Goal: Communication & Community: Answer question/provide support

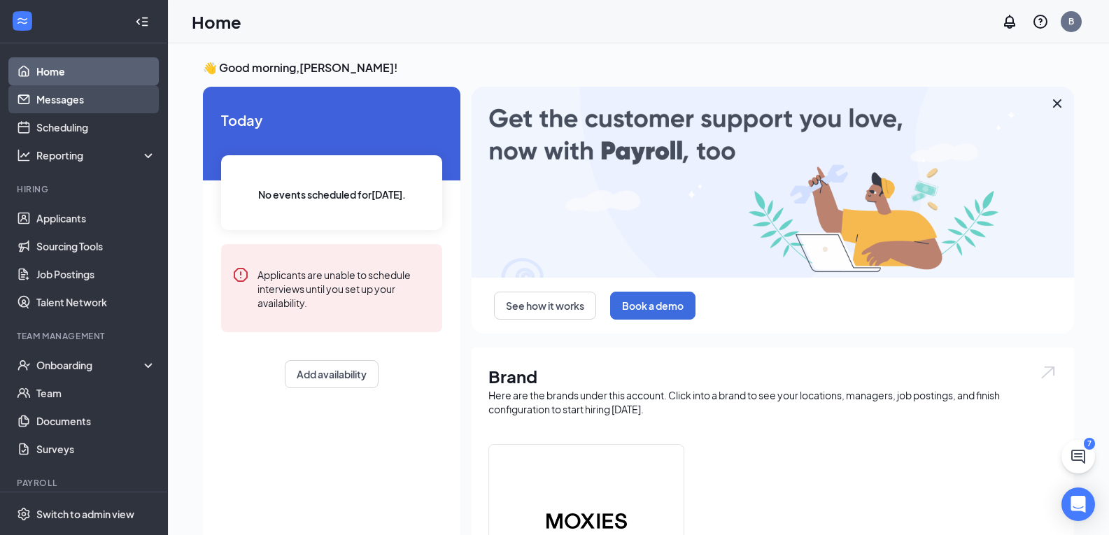
click at [63, 101] on link "Messages" at bounding box center [96, 99] width 120 height 28
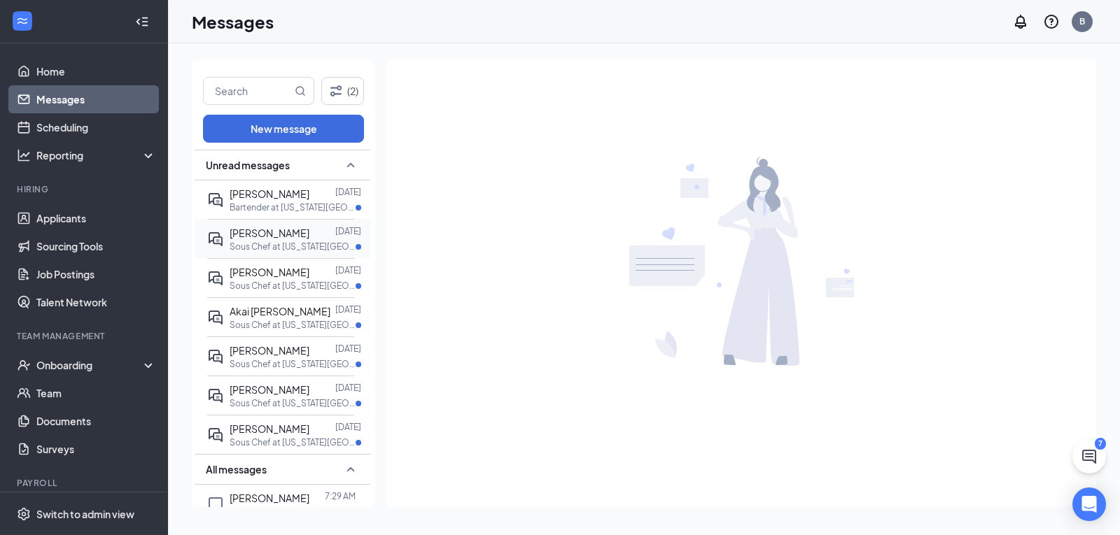
click at [300, 246] on p "Sous Chef at [US_STATE][GEOGRAPHIC_DATA]" at bounding box center [293, 247] width 126 height 12
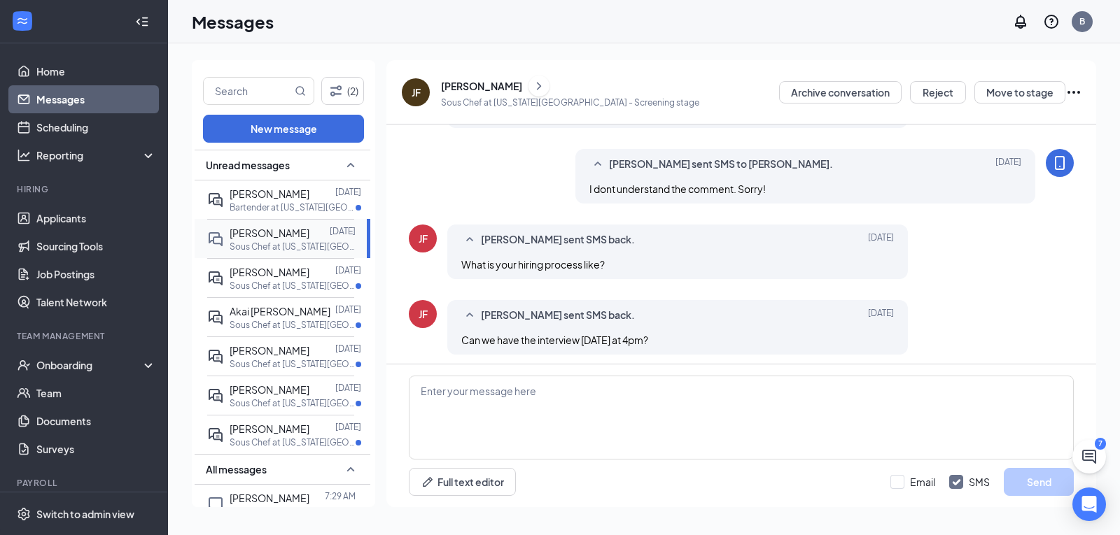
scroll to position [545, 0]
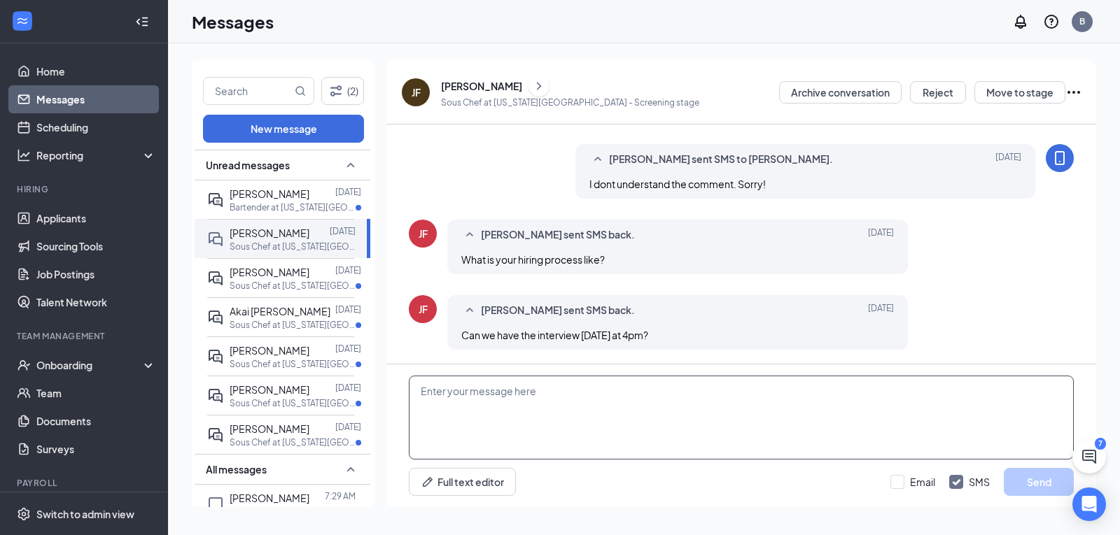
click at [600, 392] on textarea at bounding box center [741, 418] width 665 height 84
click at [566, 419] on textarea "I can meet you [DATE] around 5pm. Where will you be?" at bounding box center [741, 418] width 665 height 84
click at [689, 393] on textarea "I can meet you [DATE] around 5pm. Where will you be?" at bounding box center [741, 418] width 665 height 84
paste textarea "Hiring Timeline • August–September: Initial outreach to candidates • September:…"
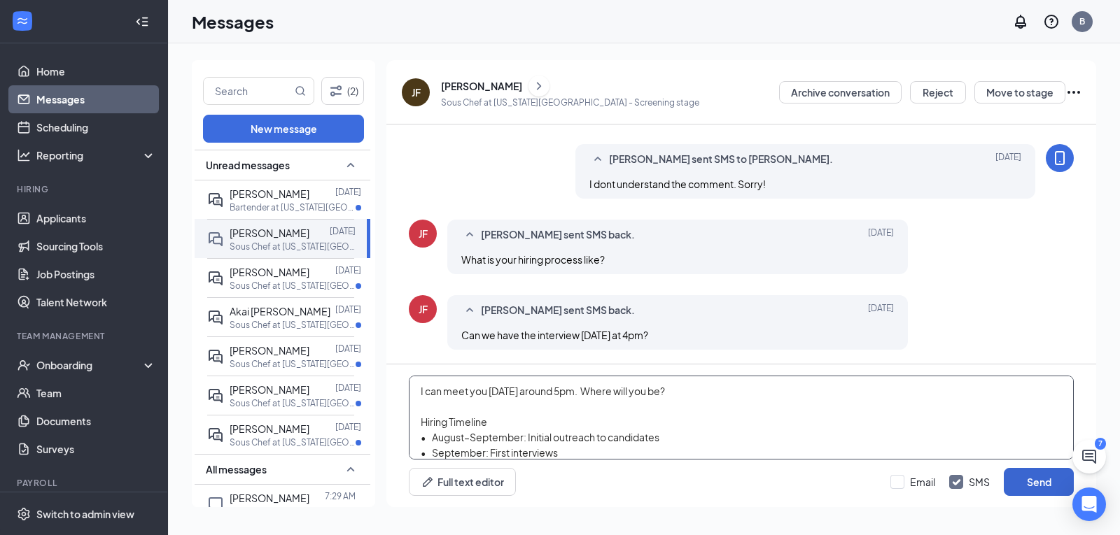
type textarea "I can meet you [DATE] around 5pm. Where will you be? Hiring Timeline • August–S…"
click at [1024, 477] on button "Send" at bounding box center [1039, 482] width 70 height 28
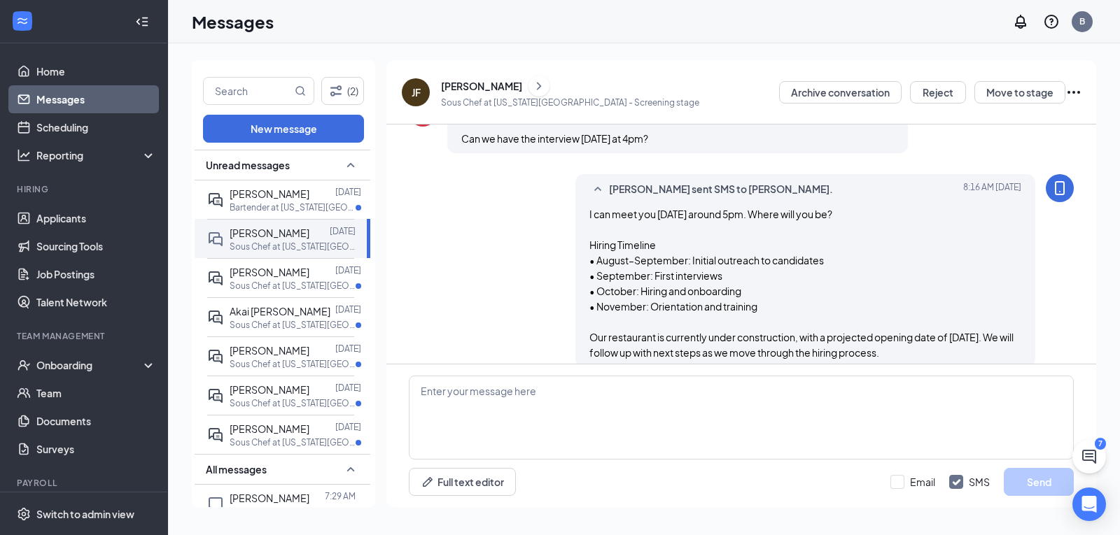
scroll to position [759, 0]
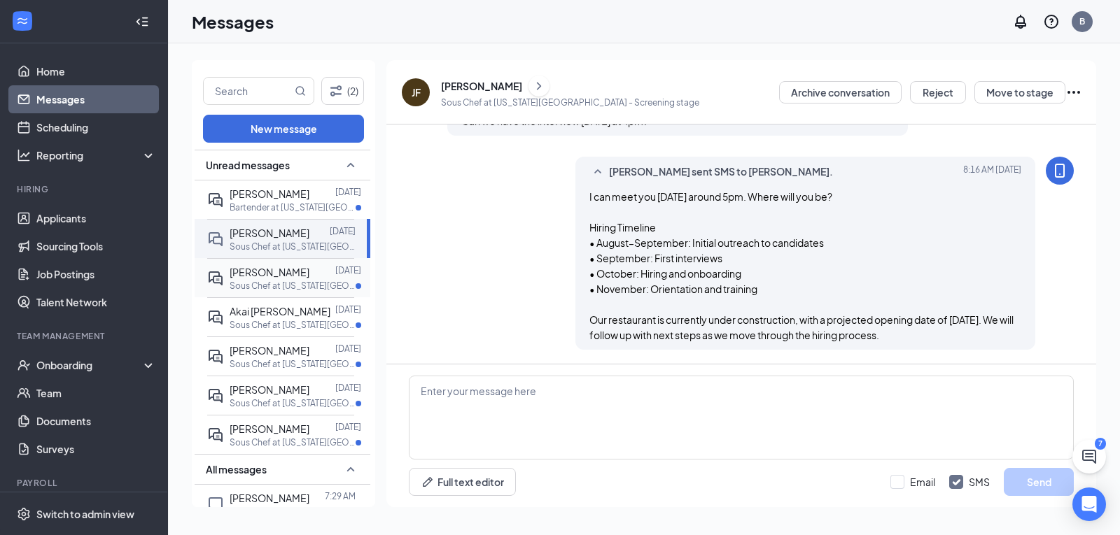
click at [297, 281] on p "Sous Chef at [US_STATE][GEOGRAPHIC_DATA]" at bounding box center [293, 286] width 126 height 12
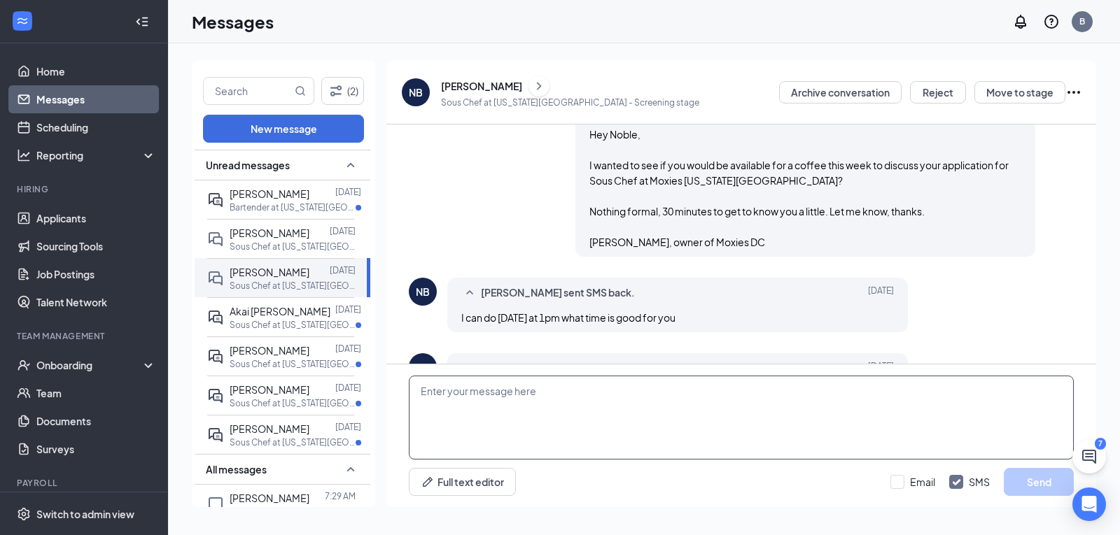
scroll to position [489, 0]
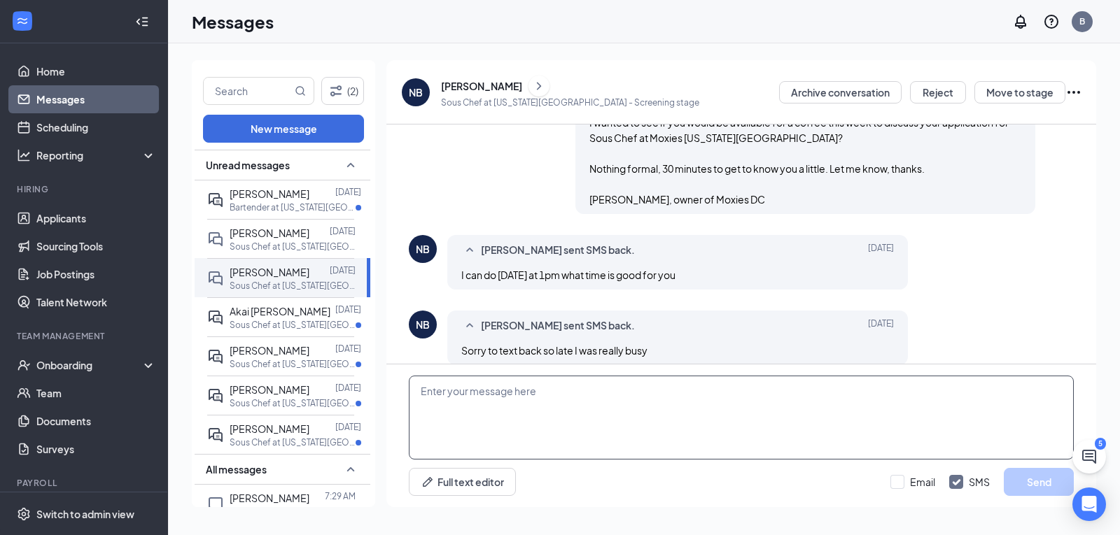
click at [630, 388] on textarea at bounding box center [741, 418] width 665 height 84
type textarea "All good, where [DATE]? You name the place."
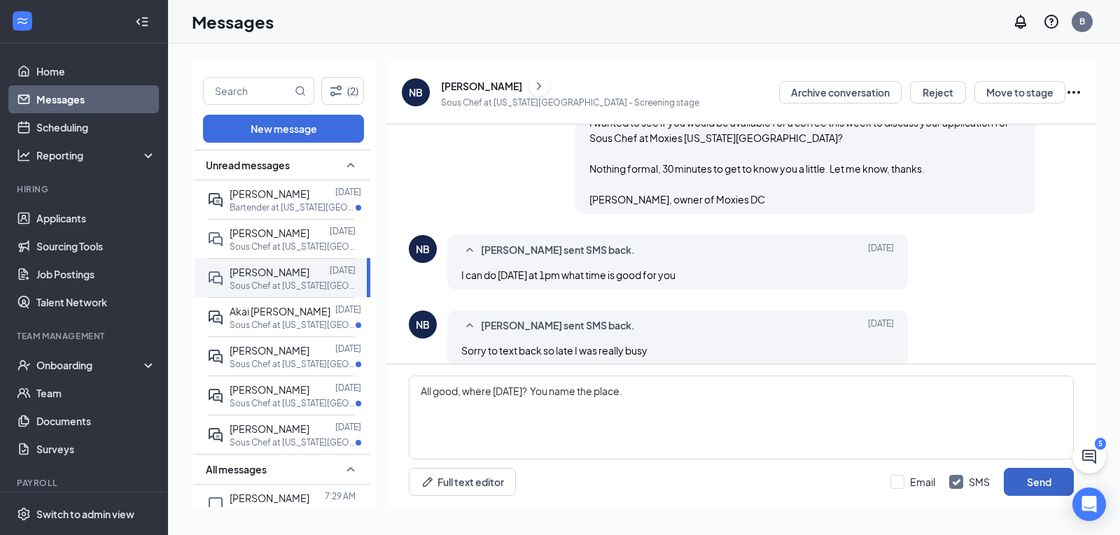
click at [1047, 481] on button "Send" at bounding box center [1039, 482] width 70 height 28
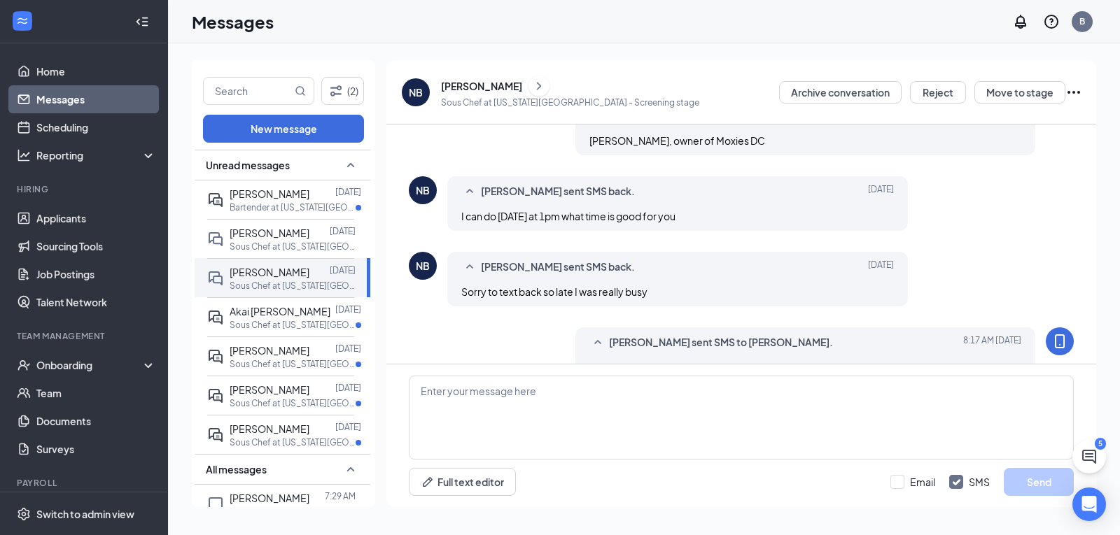
scroll to position [564, 0]
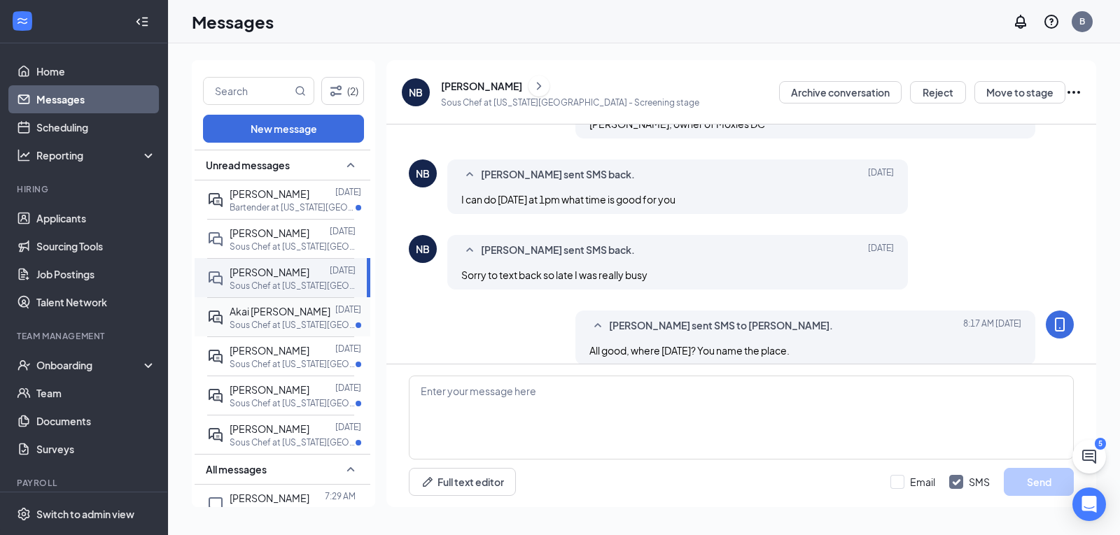
click at [273, 327] on p "Sous Chef at [US_STATE][GEOGRAPHIC_DATA]" at bounding box center [293, 325] width 126 height 12
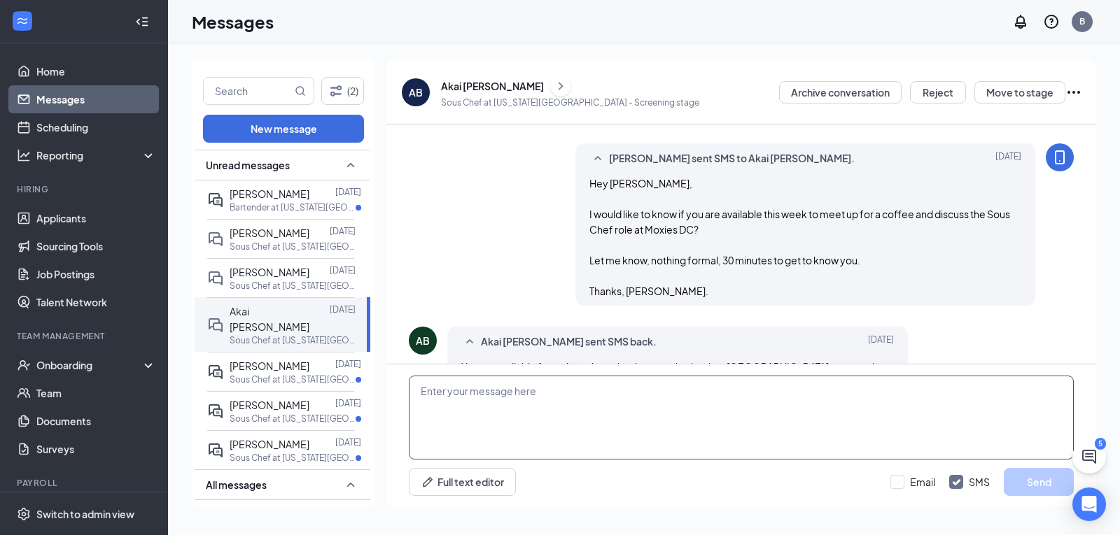
scroll to position [244, 0]
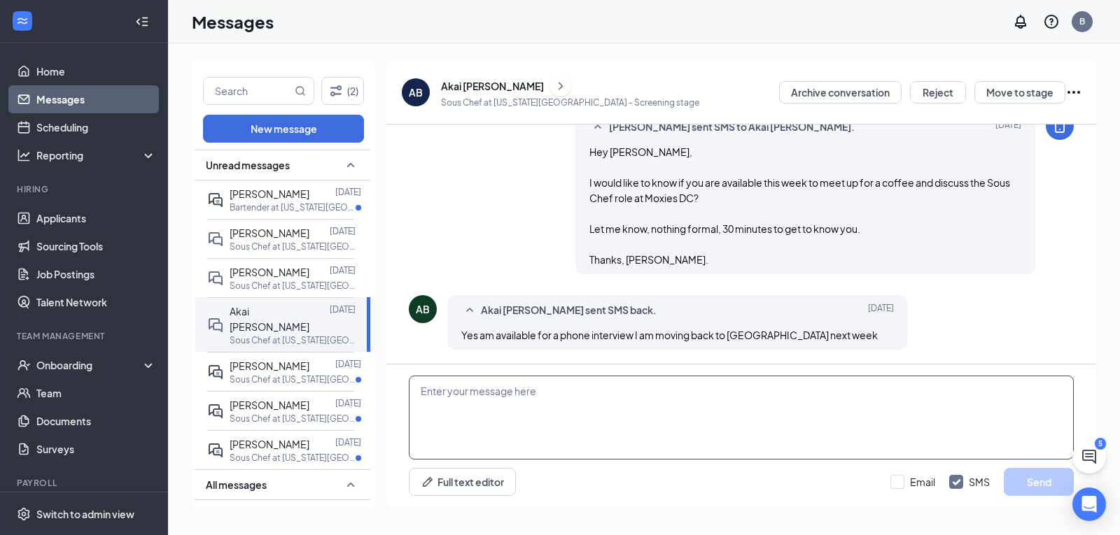
click at [604, 395] on textarea at bounding box center [741, 418] width 665 height 84
click at [563, 389] on textarea "what day and time for the interveiw? I will set up a teams call." at bounding box center [741, 418] width 665 height 84
type textarea "what day and time for the interview? I will set up a teams call."
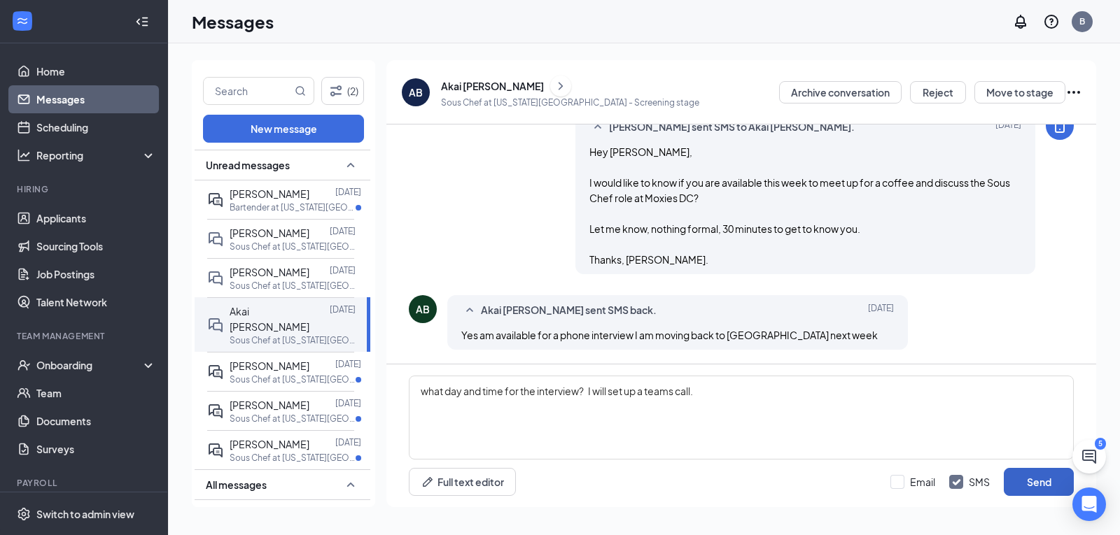
click at [1050, 479] on button "Send" at bounding box center [1039, 482] width 70 height 28
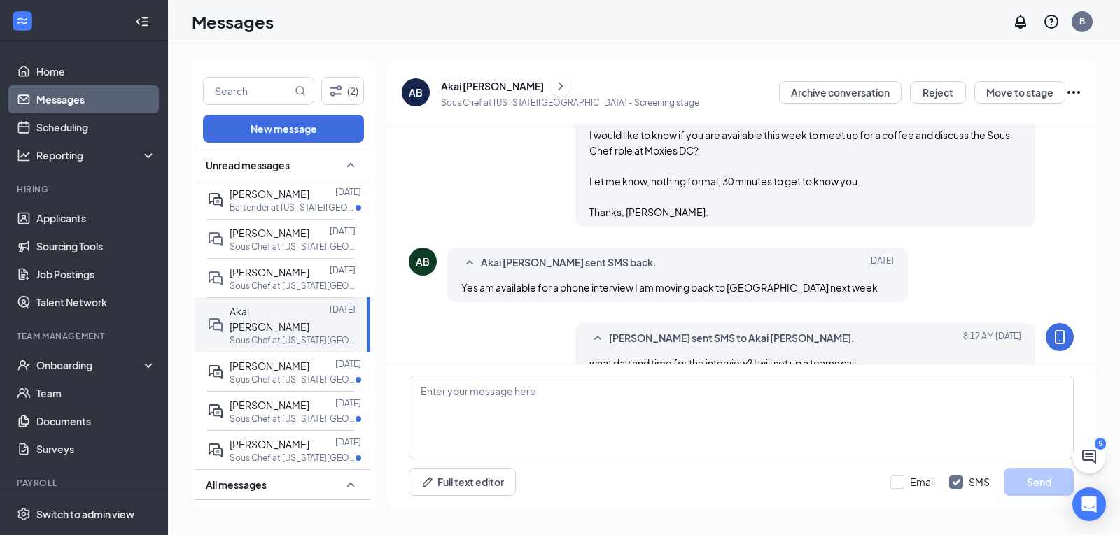
scroll to position [319, 0]
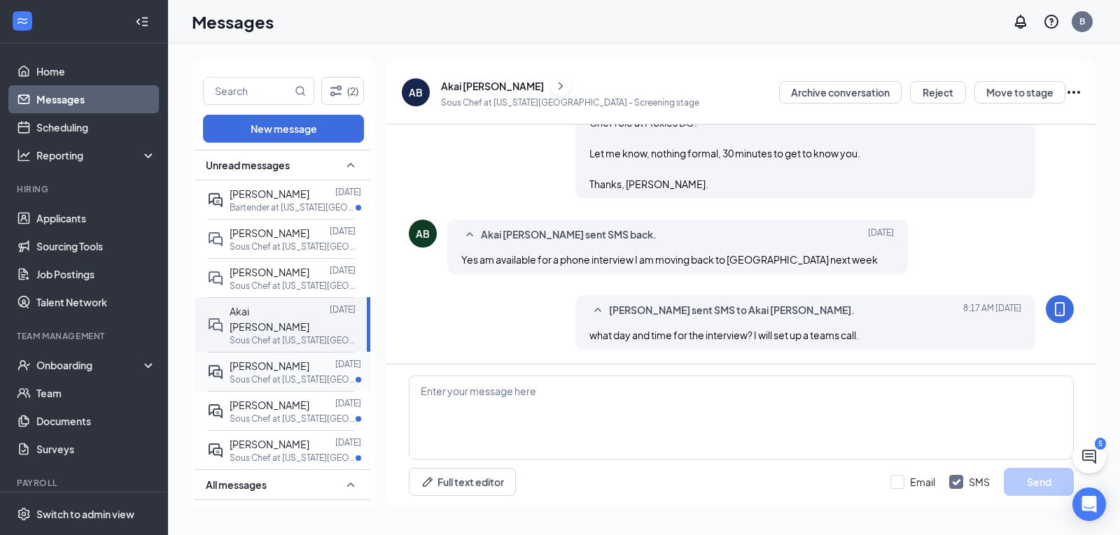
click at [299, 374] on p "Sous Chef at [US_STATE][GEOGRAPHIC_DATA]" at bounding box center [293, 380] width 126 height 12
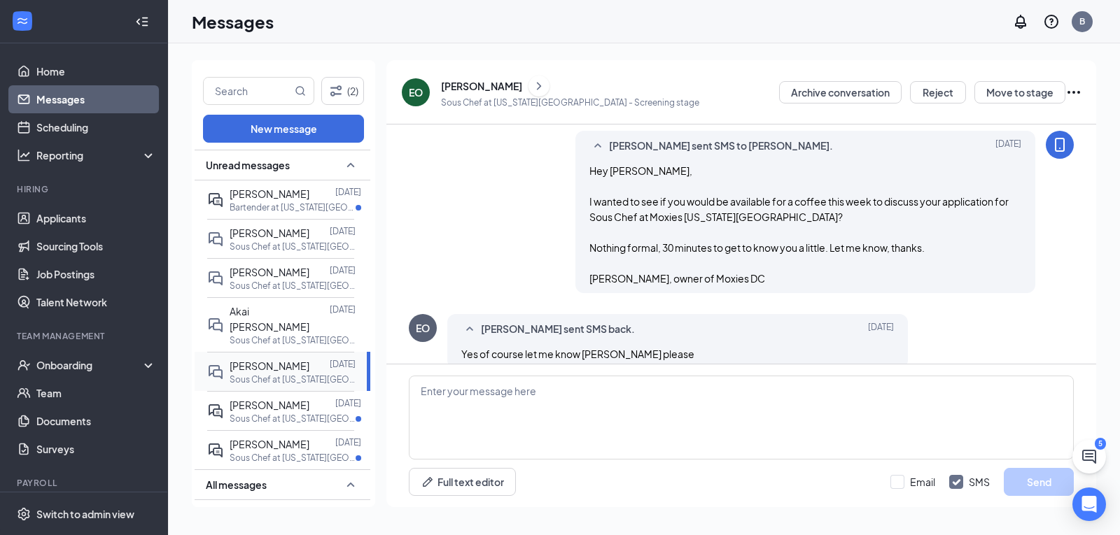
scroll to position [535, 0]
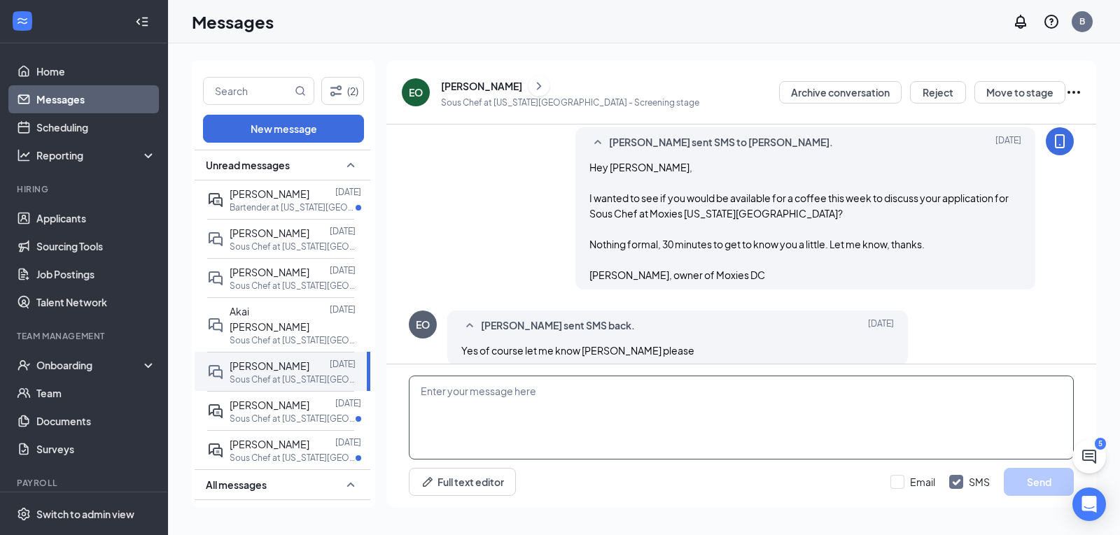
click at [639, 386] on textarea at bounding box center [741, 418] width 665 height 84
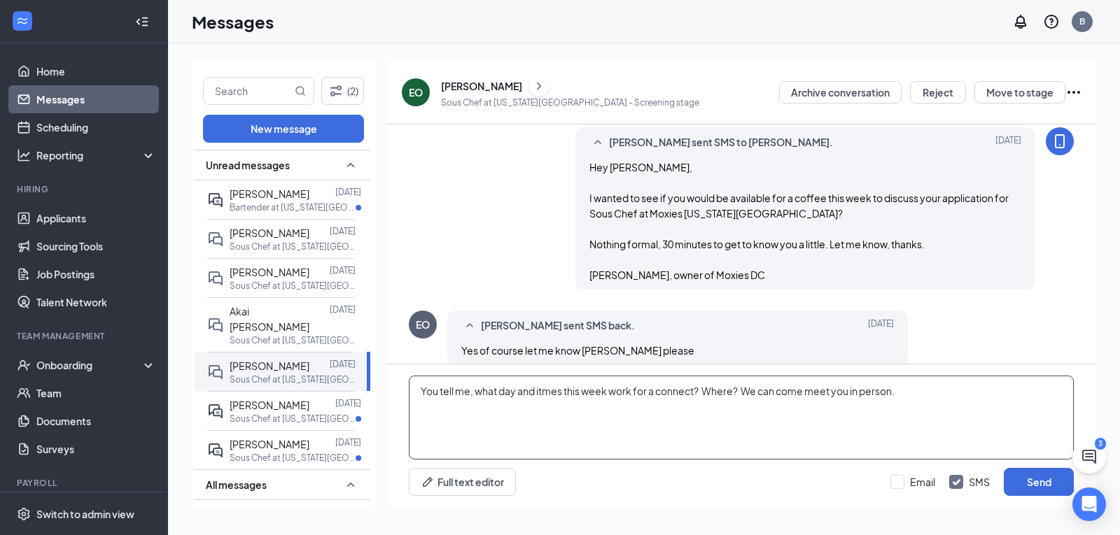
click at [543, 395] on textarea "You tell me, what day and itmes this week work for a connect? Where? We can com…" at bounding box center [741, 418] width 665 height 84
type textarea "You tell me, what day and times this week work for a connect? Where? We can com…"
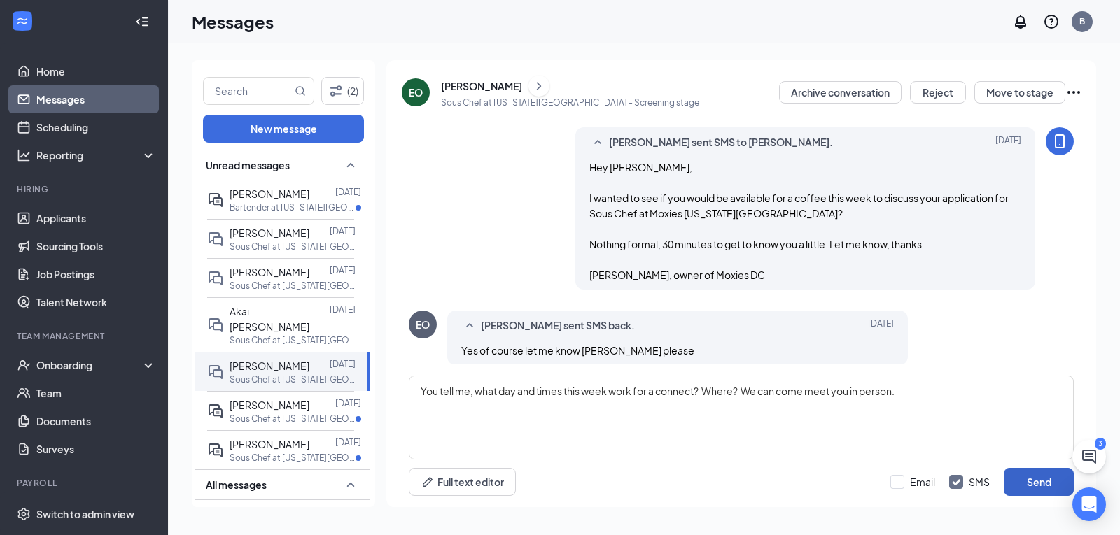
click at [1048, 482] on button "Send" at bounding box center [1039, 482] width 70 height 28
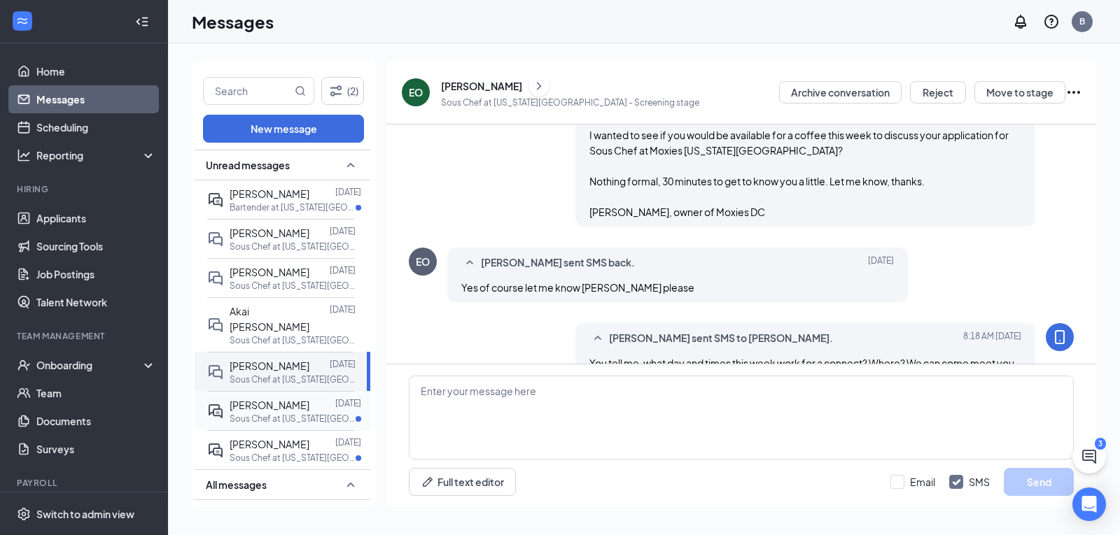
scroll to position [626, 0]
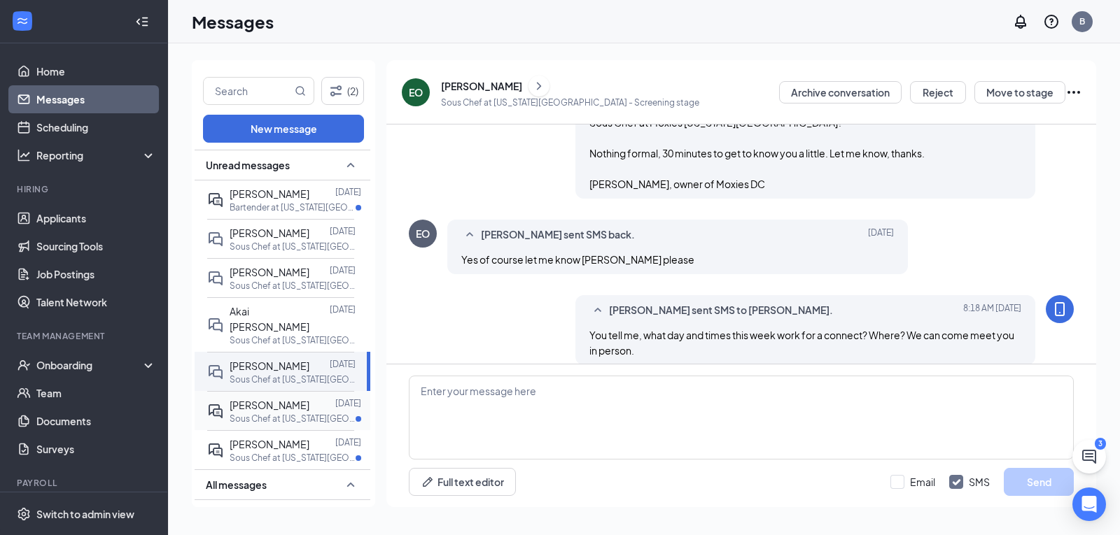
click at [297, 399] on span "[PERSON_NAME]" at bounding box center [270, 405] width 80 height 13
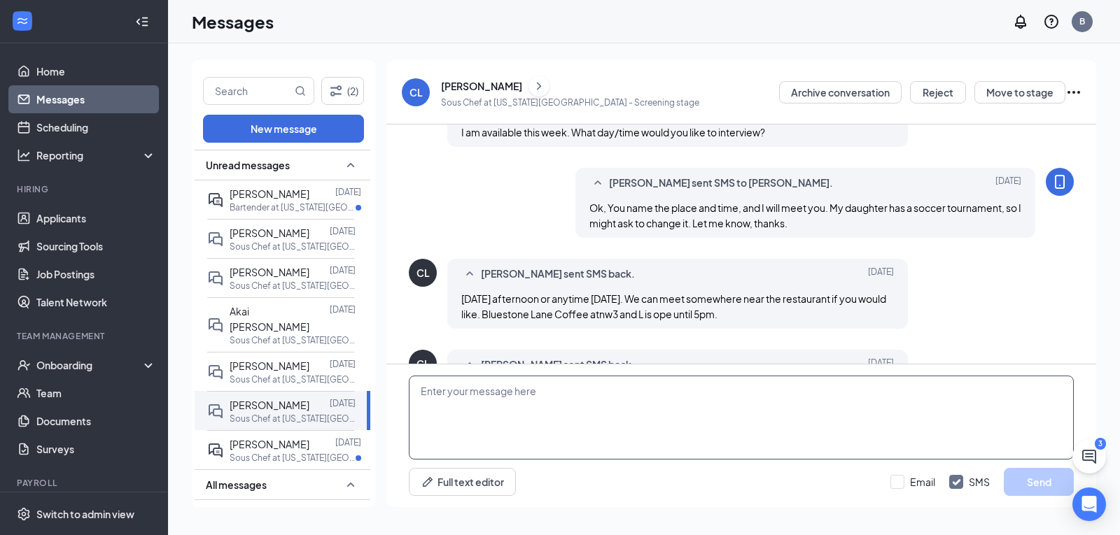
scroll to position [517, 0]
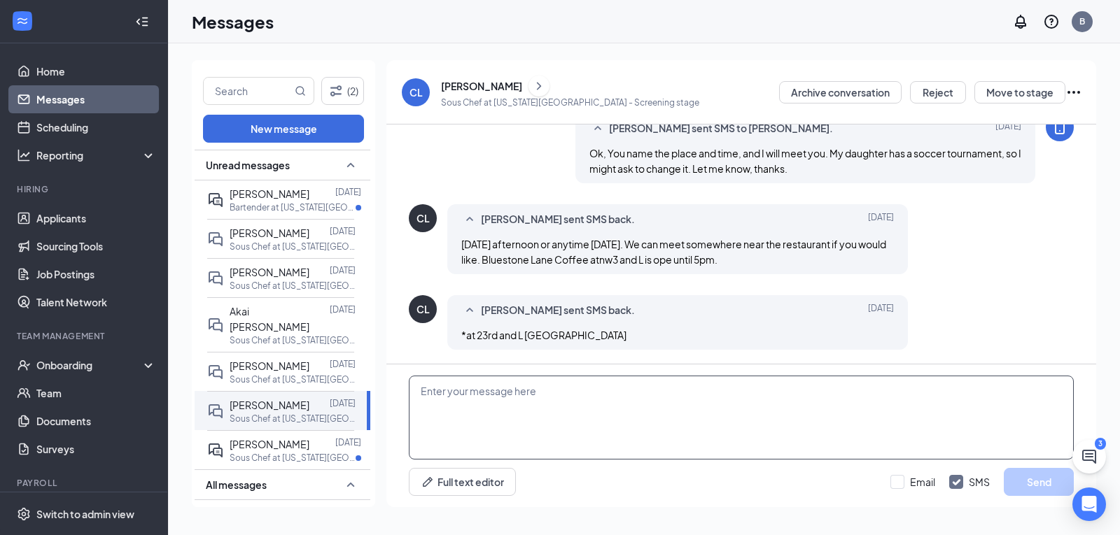
click at [579, 395] on textarea at bounding box center [741, 418] width 665 height 84
type textarea "Lets meet [DATE]? 10am at [GEOGRAPHIC_DATA]?"
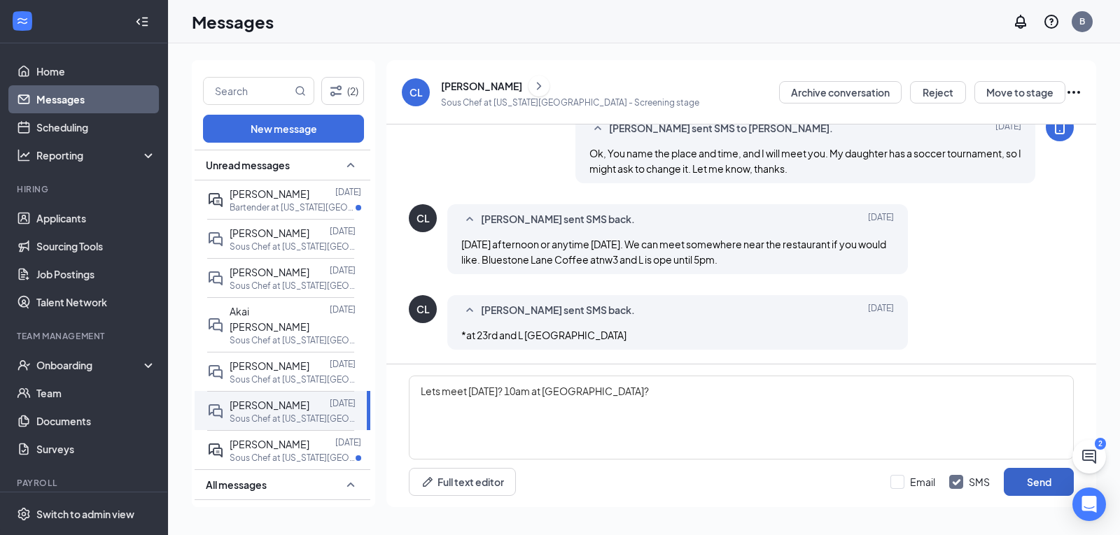
click at [1032, 479] on button "Send" at bounding box center [1039, 482] width 70 height 28
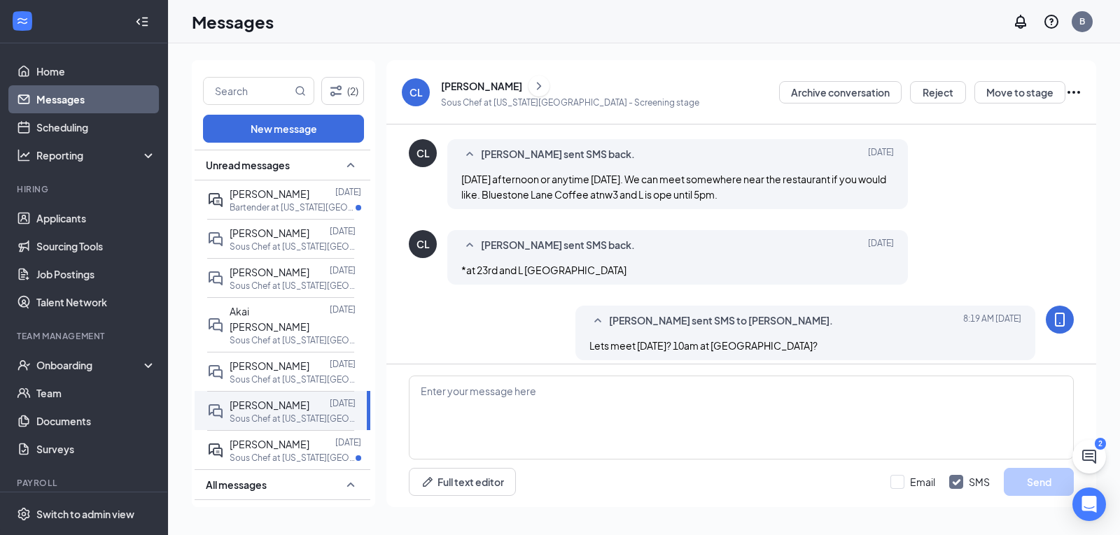
scroll to position [592, 0]
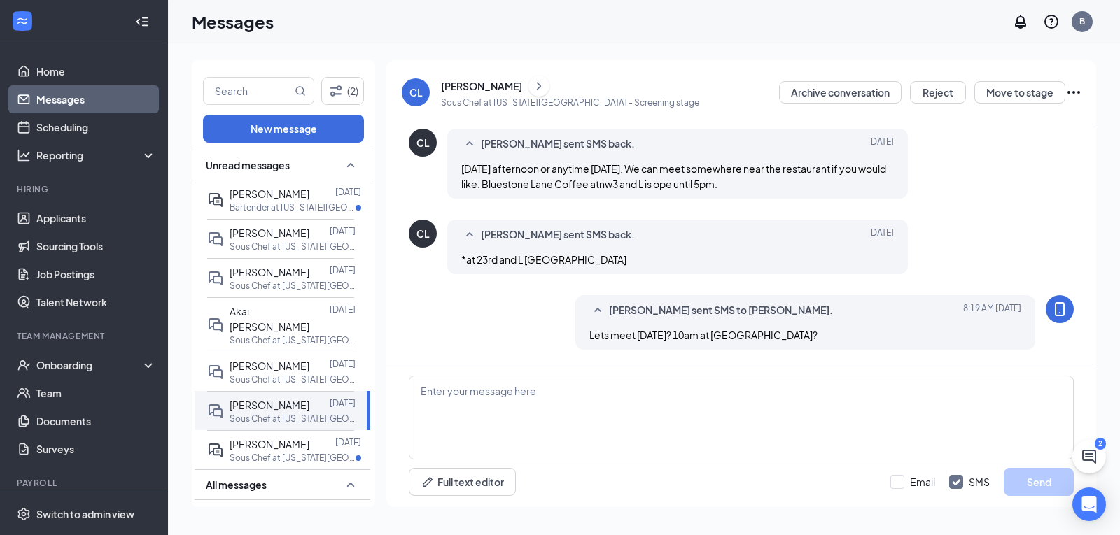
click at [546, 85] on icon "ChevronRight" at bounding box center [539, 86] width 14 height 17
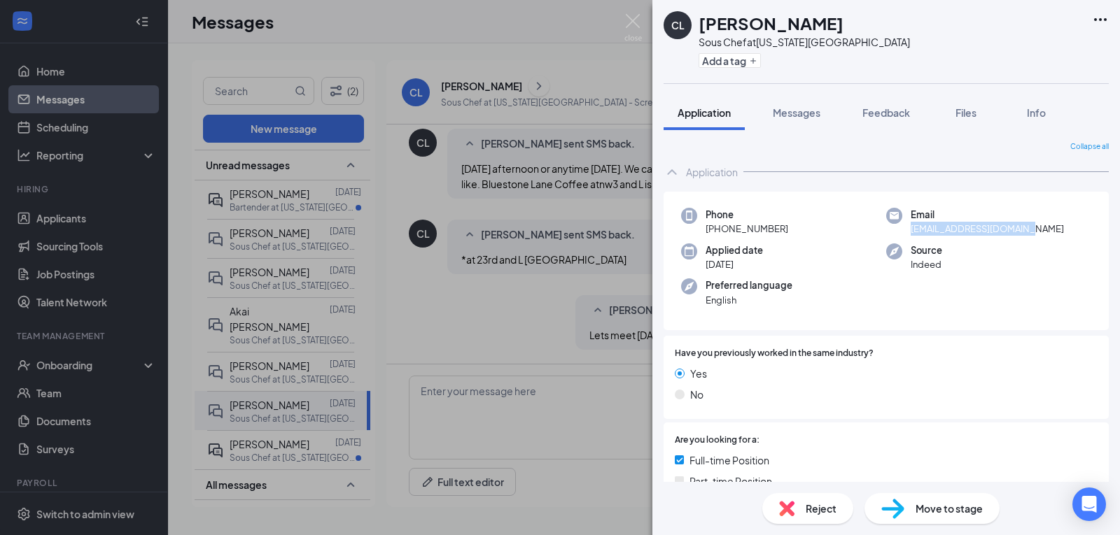
drag, startPoint x: 1020, startPoint y: 230, endPoint x: 907, endPoint y: 231, distance: 112.7
click at [911, 231] on span "[EMAIL_ADDRESS][DOMAIN_NAME]" at bounding box center [987, 229] width 153 height 14
copy span "[EMAIL_ADDRESS][DOMAIN_NAME]"
click at [766, 22] on h1 "[PERSON_NAME]" at bounding box center [770, 23] width 145 height 24
click at [794, 111] on span "Messages" at bounding box center [797, 112] width 48 height 13
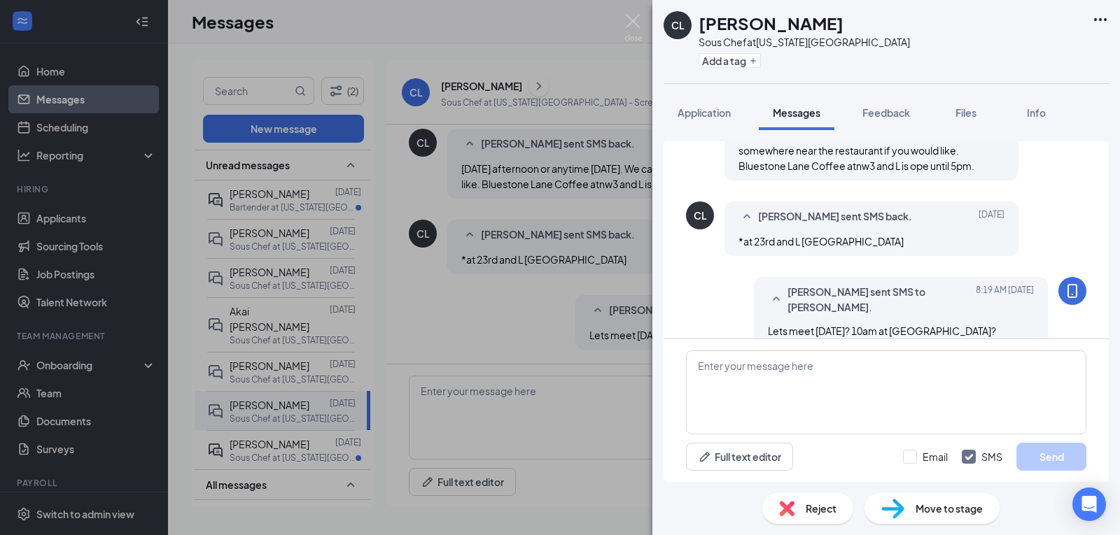
scroll to position [840, 0]
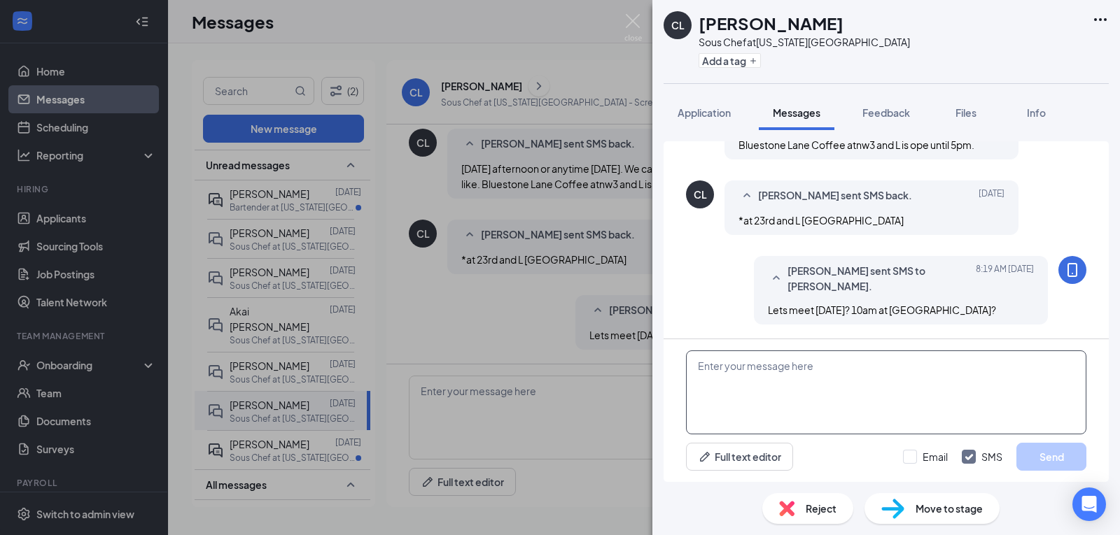
click at [878, 372] on textarea at bounding box center [886, 393] width 400 height 84
type textarea "I made a meeting for 11am [DATE]."
click at [1056, 458] on button "Send" at bounding box center [1051, 457] width 70 height 28
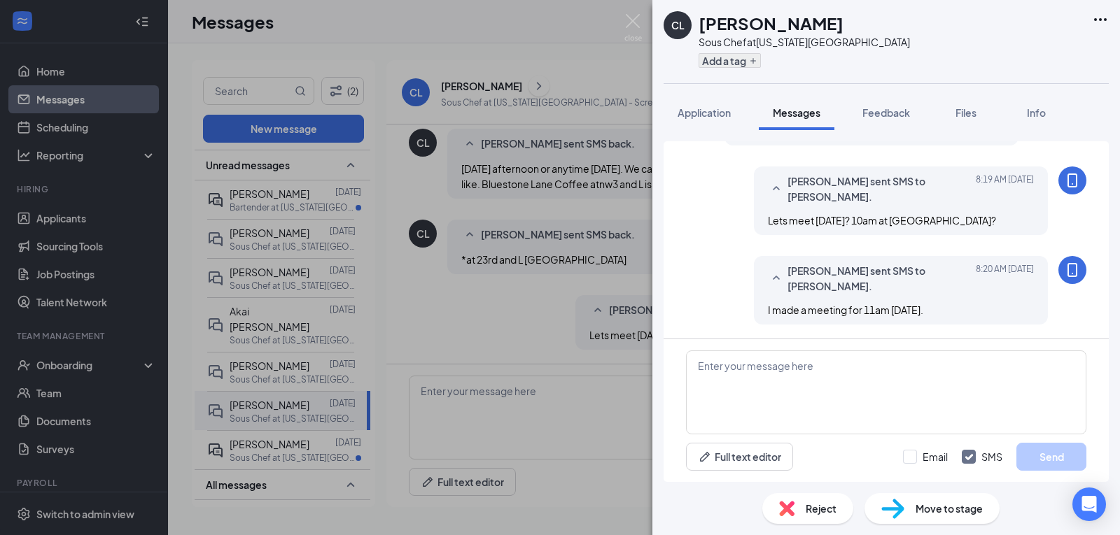
scroll to position [929, 0]
click at [636, 22] on img at bounding box center [632, 27] width 17 height 27
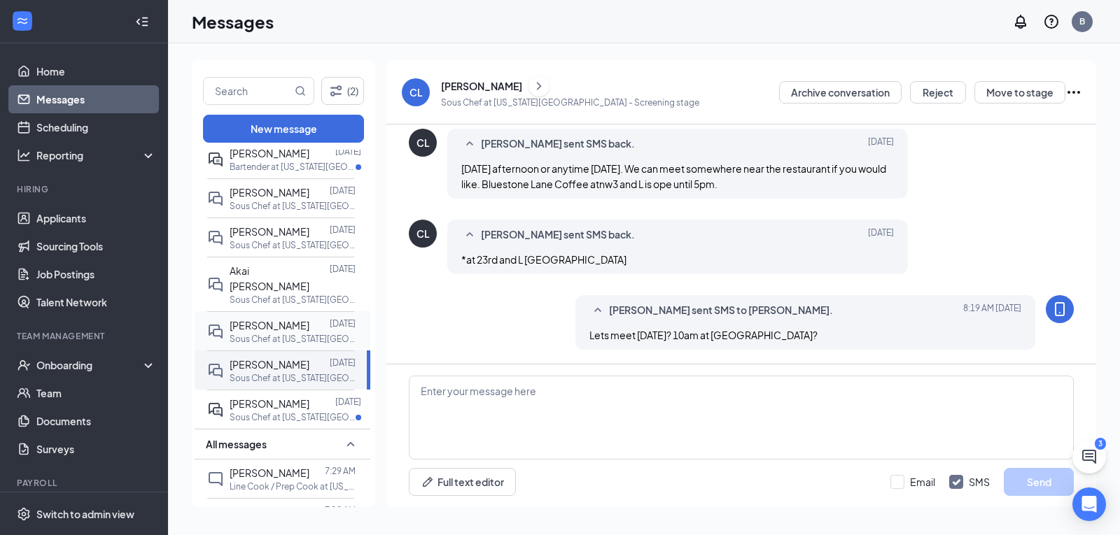
scroll to position [70, 0]
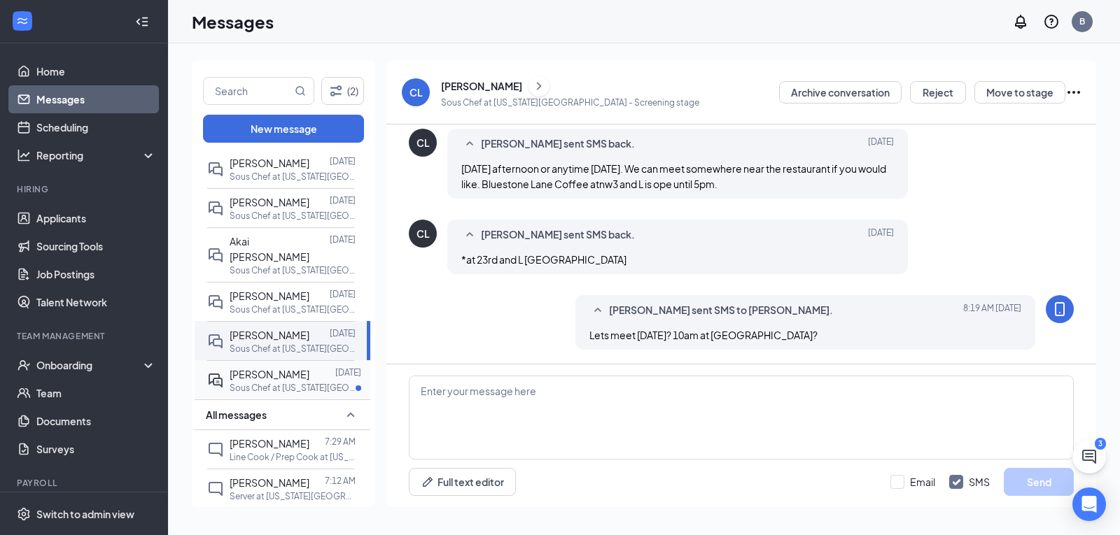
click at [293, 382] on p "Sous Chef at [US_STATE][GEOGRAPHIC_DATA]" at bounding box center [293, 388] width 126 height 12
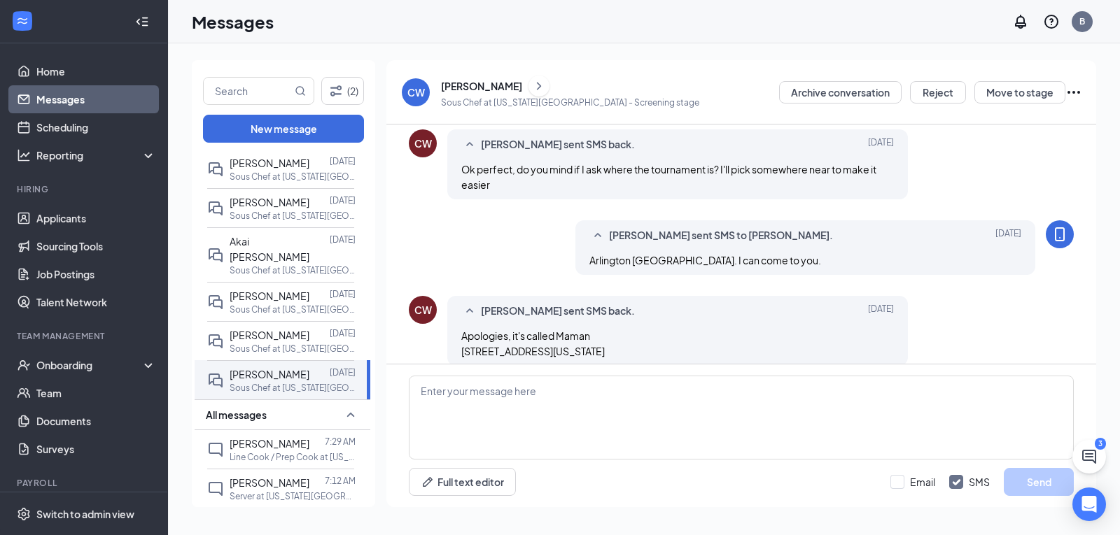
scroll to position [808, 0]
click at [561, 393] on textarea at bounding box center [741, 418] width 665 height 84
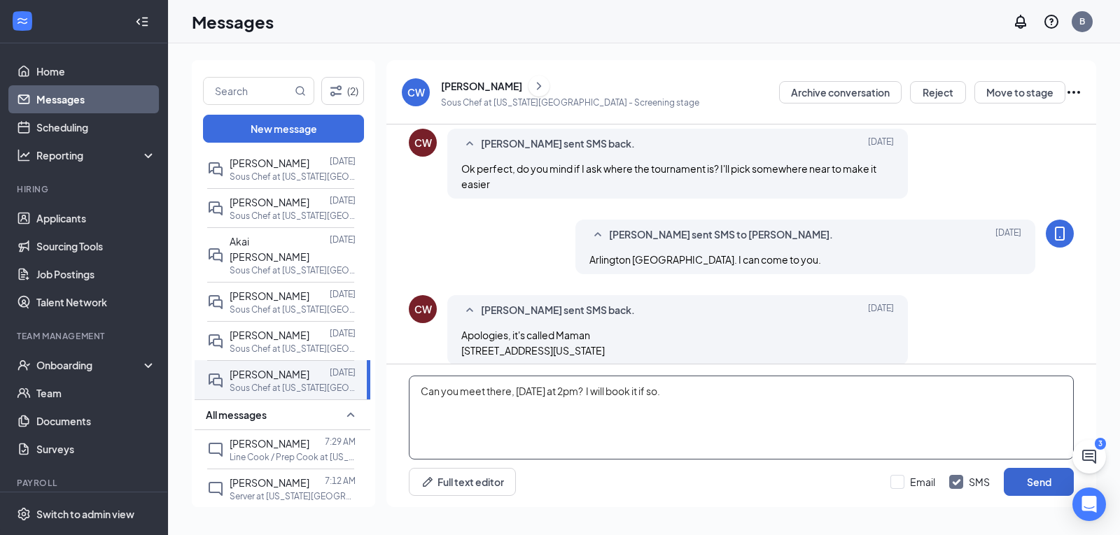
type textarea "Can you meet there, [DATE] at 2pm? I will book it if so."
click at [1033, 477] on button "Send" at bounding box center [1039, 482] width 70 height 28
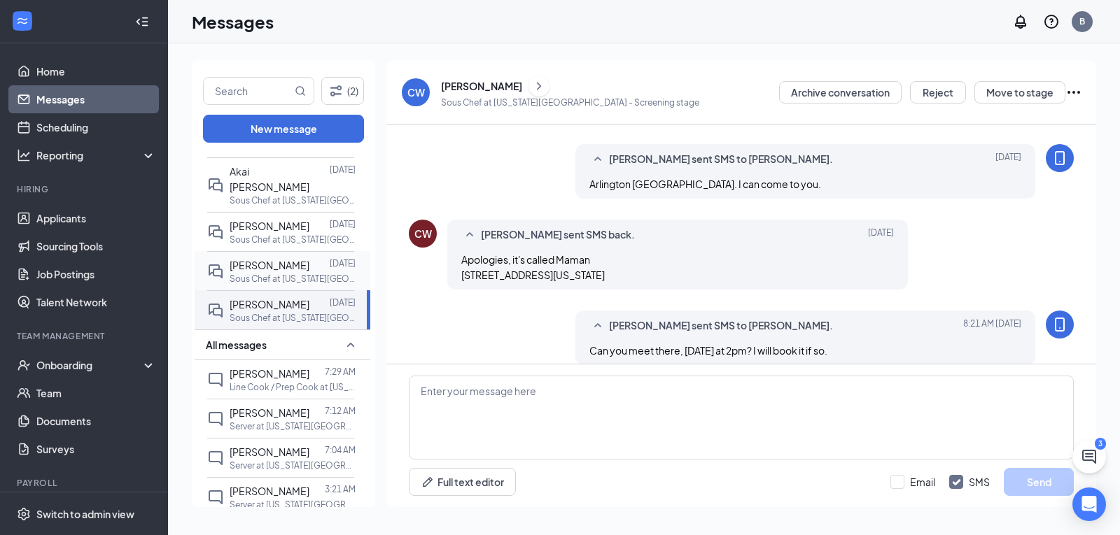
scroll to position [210, 0]
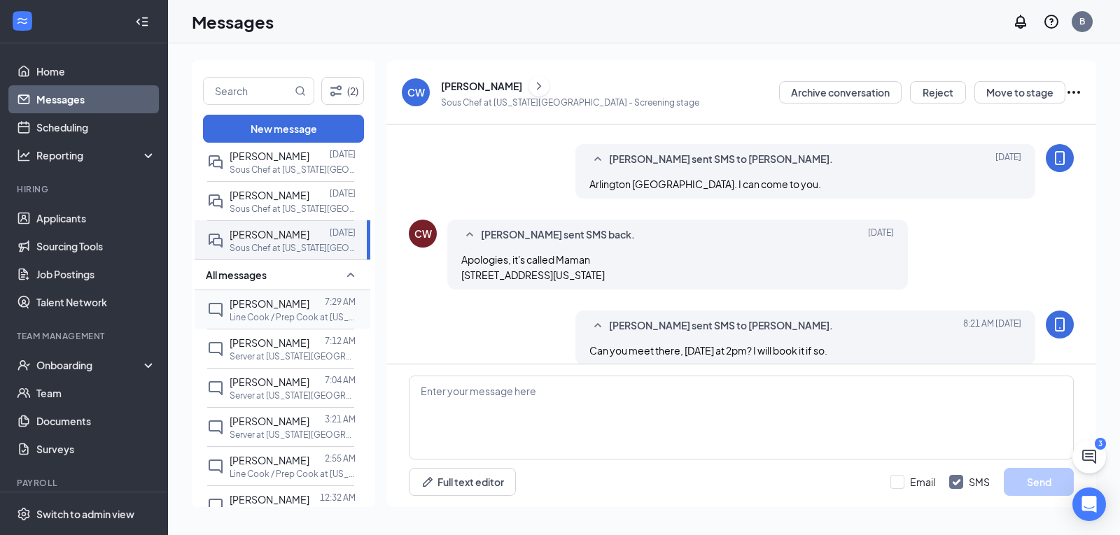
click at [309, 310] on div at bounding box center [316, 303] width 15 height 15
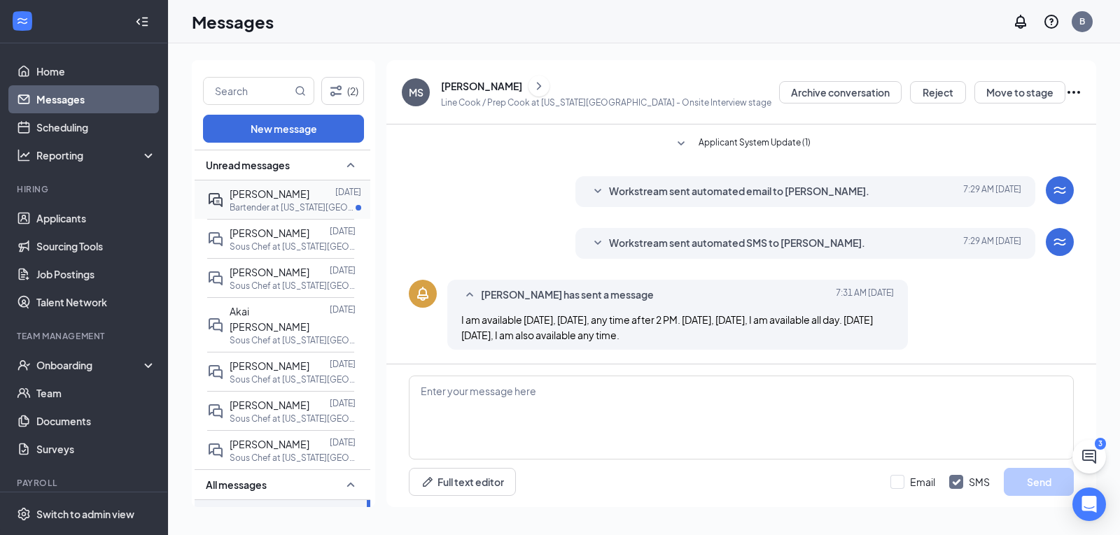
click at [286, 199] on span "[PERSON_NAME]" at bounding box center [270, 194] width 80 height 13
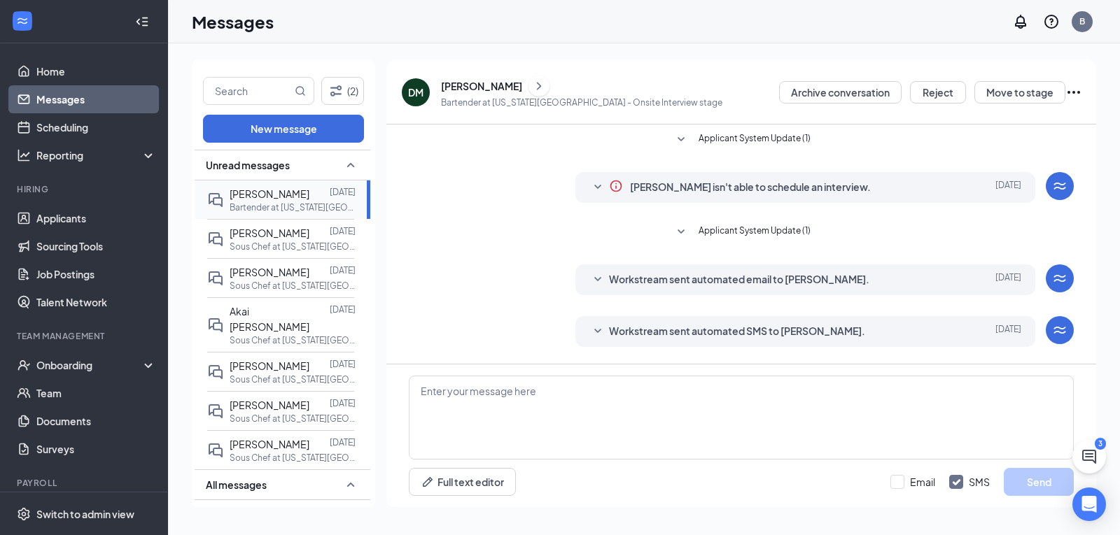
scroll to position [104, 0]
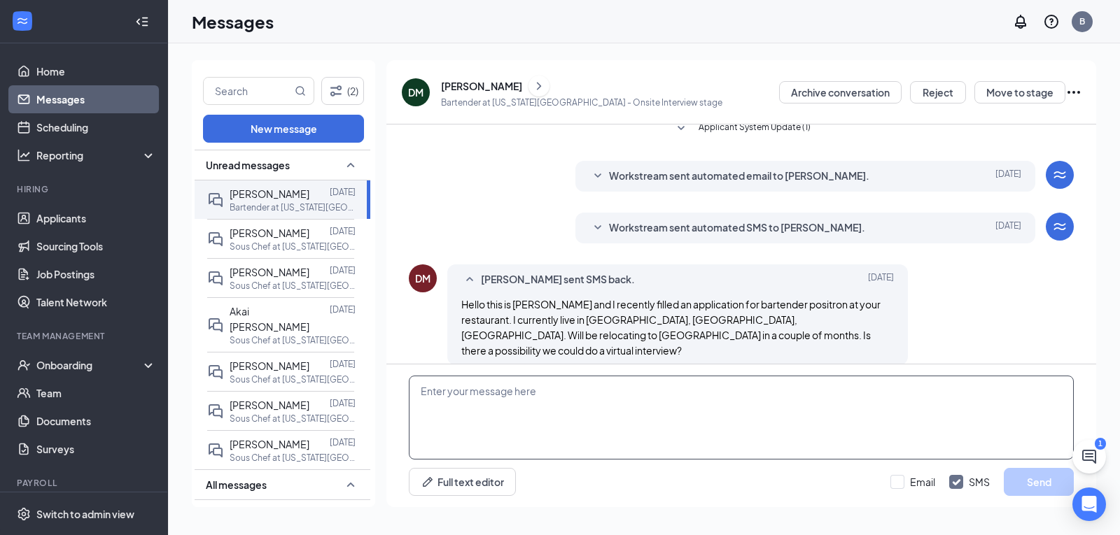
click at [479, 388] on textarea at bounding box center [741, 418] width 665 height 84
type textarea "@"
type textarea "Hey [PERSON_NAME]. [PERSON_NAME] will reach out."
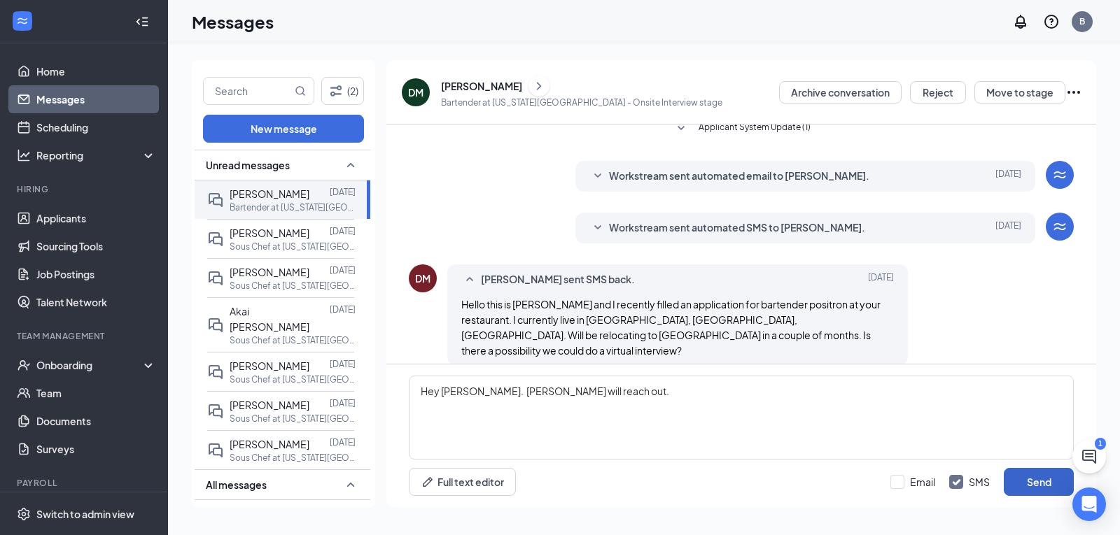
click at [1043, 478] on button "Send" at bounding box center [1039, 482] width 70 height 28
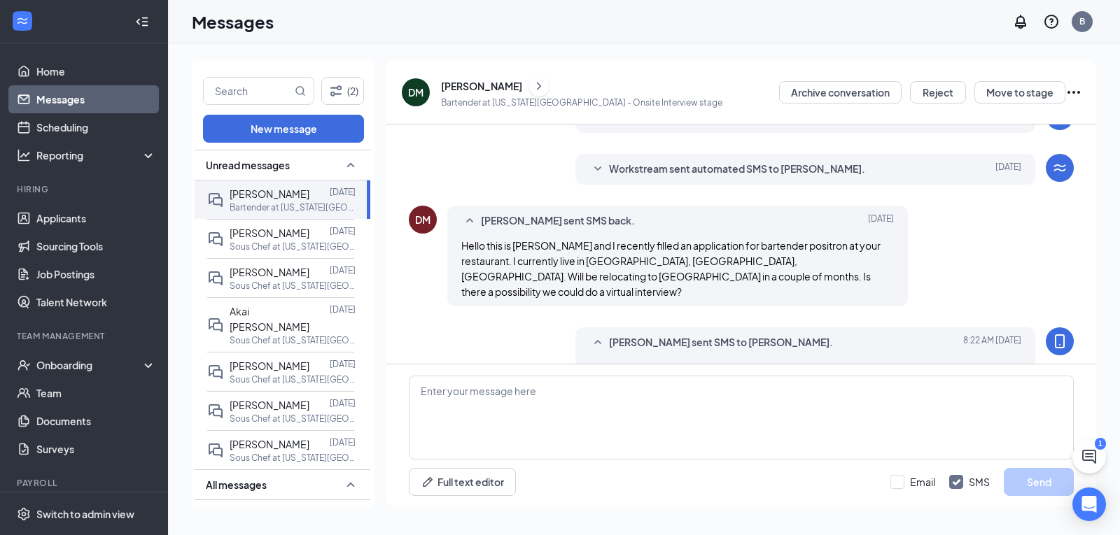
scroll to position [179, 0]
